Goal: Transaction & Acquisition: Purchase product/service

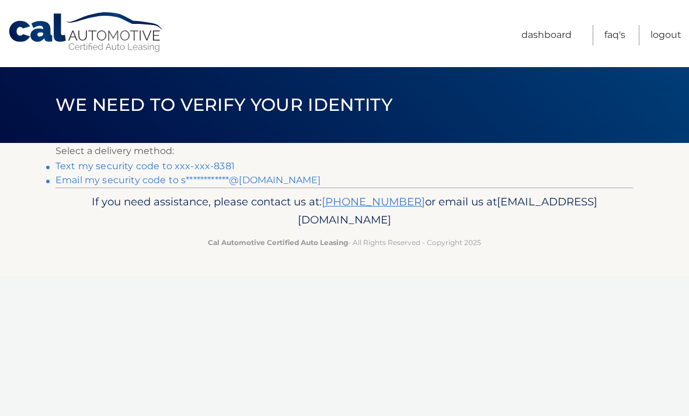
click at [222, 161] on link "Text my security code to xxx-xxx-8381" at bounding box center [144, 166] width 179 height 11
click at [225, 161] on link "Text my security code to xxx-xxx-8381" at bounding box center [144, 166] width 179 height 11
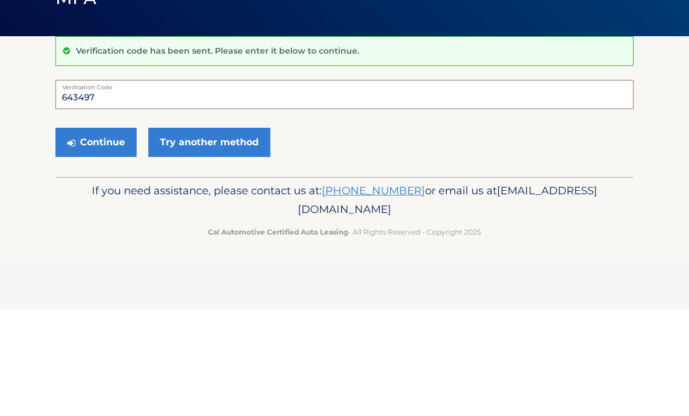
type input "643497"
click at [96, 235] on button "Continue" at bounding box center [95, 249] width 81 height 29
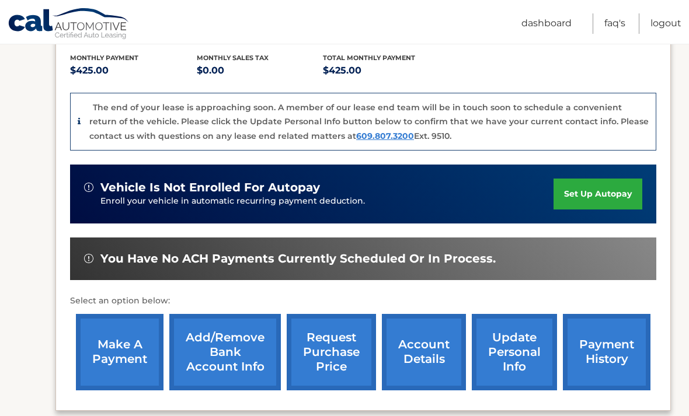
scroll to position [256, 0]
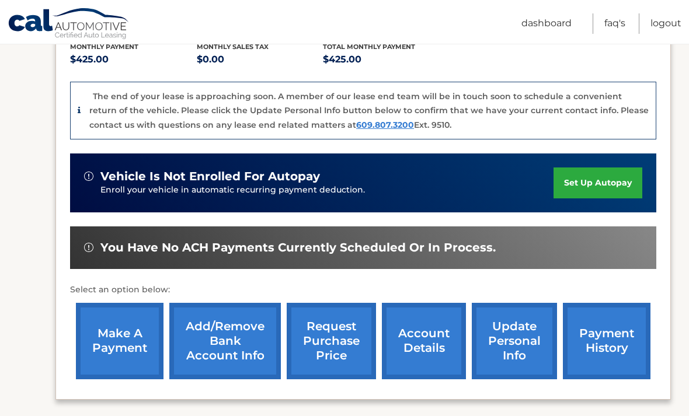
click at [122, 333] on link "make a payment" at bounding box center [120, 341] width 88 height 76
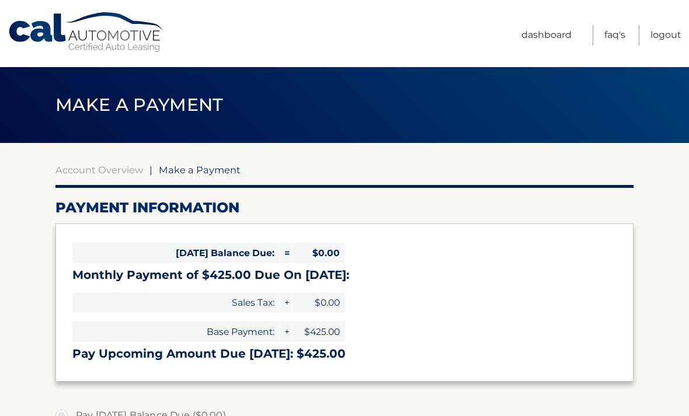
select select "YWMzYTQzODgtNGU5NS00NzhkLWI2ZjUtMmJjNzFmODI3NTFh"
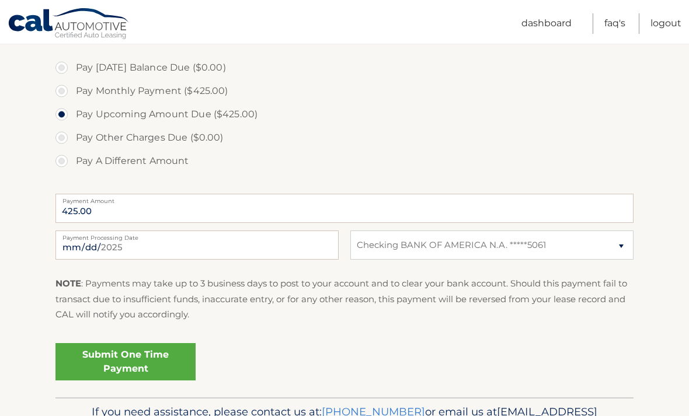
scroll to position [351, 0]
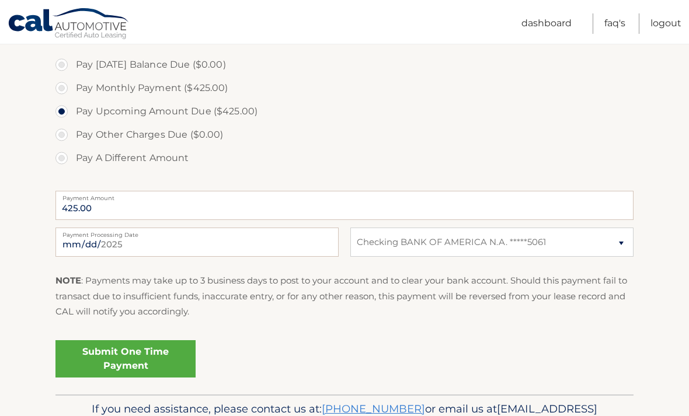
click at [123, 354] on link "Submit One Time Payment" at bounding box center [125, 358] width 140 height 37
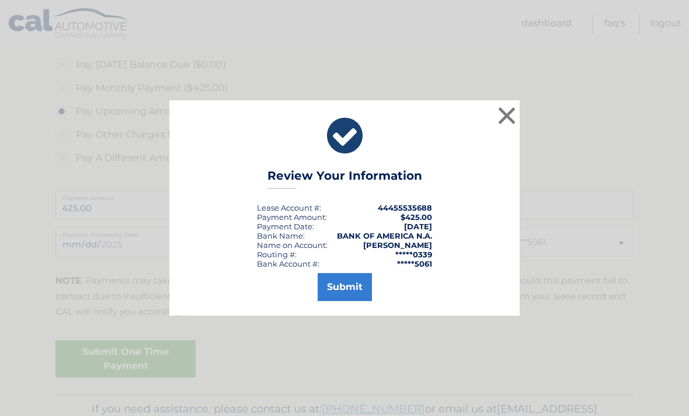
click at [348, 301] on button "Submit" at bounding box center [345, 287] width 54 height 28
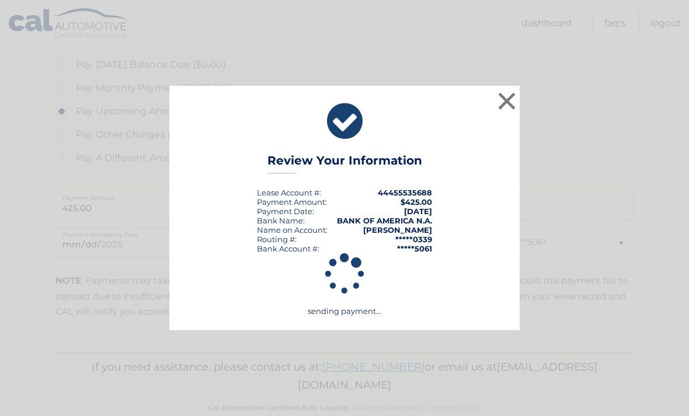
scroll to position [336, 0]
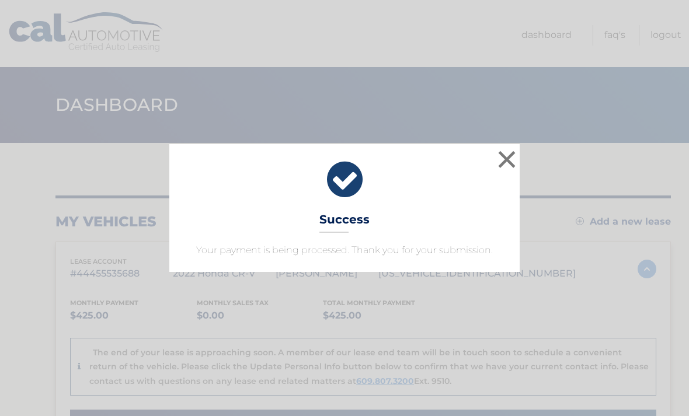
click at [505, 161] on button "×" at bounding box center [506, 159] width 23 height 23
